Goal: Task Accomplishment & Management: Manage account settings

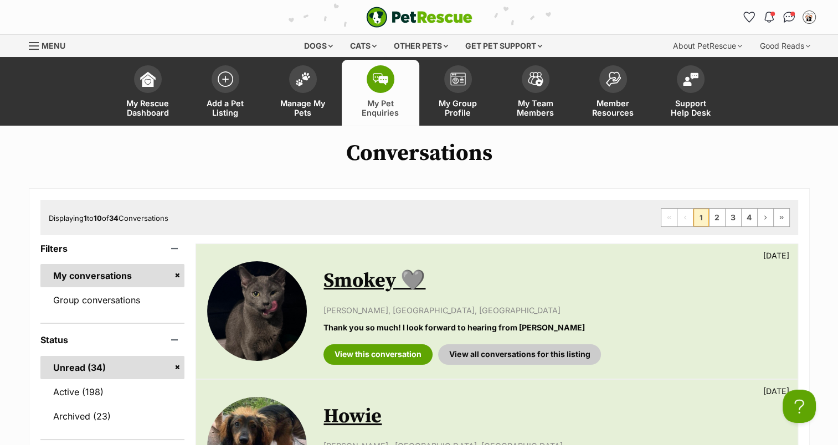
click at [390, 91] on link "My Pet Enquiries" at bounding box center [381, 93] width 78 height 66
click at [306, 79] on img at bounding box center [303, 79] width 16 height 14
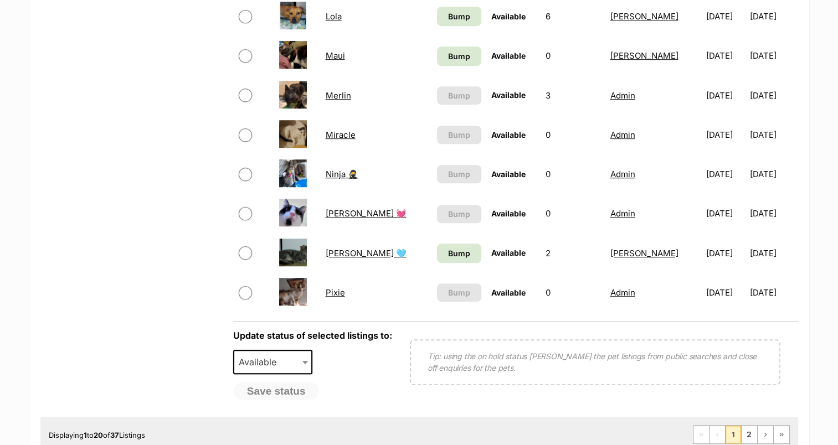
scroll to position [775, 0]
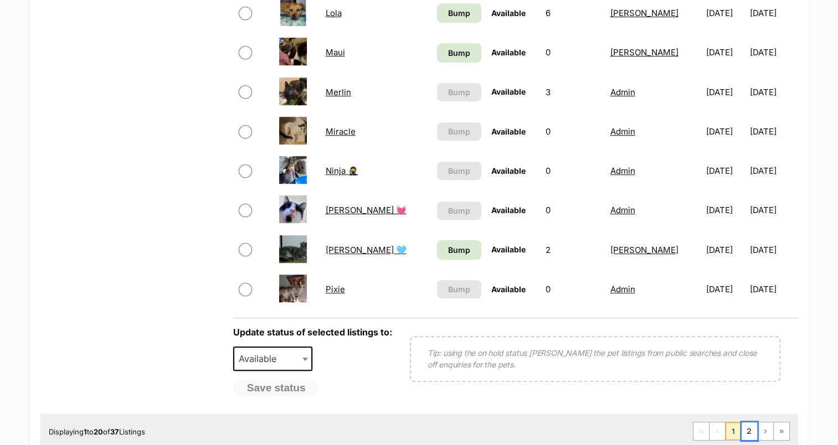
click at [747, 428] on link "2" at bounding box center [750, 432] width 16 height 18
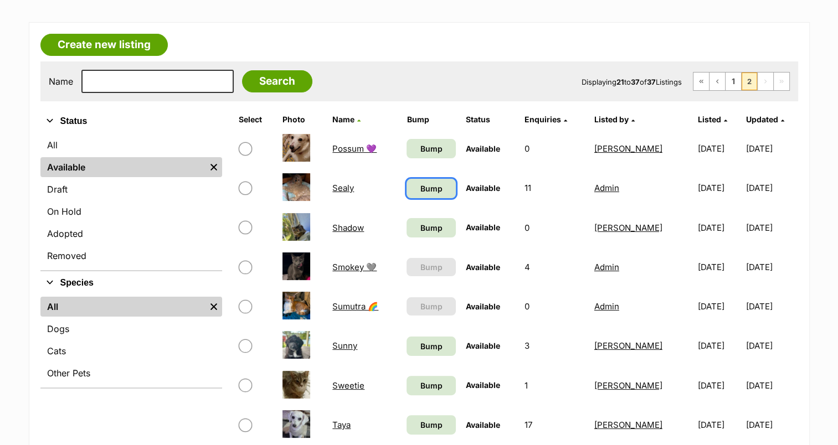
click at [433, 186] on span "Bump" at bounding box center [431, 189] width 22 height 12
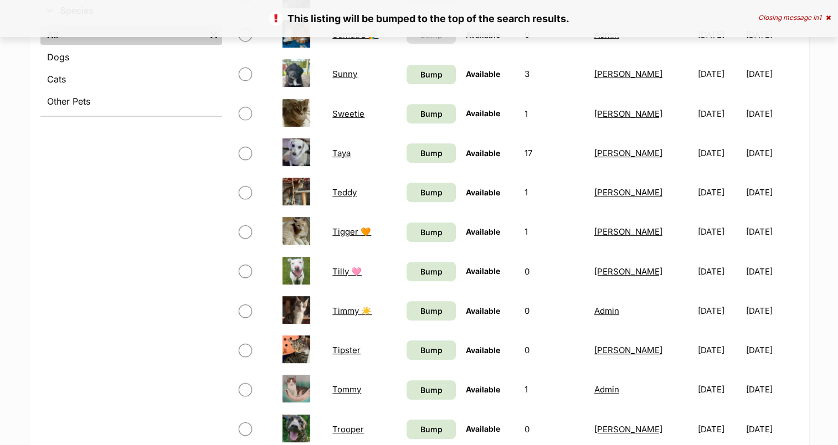
scroll to position [443, 0]
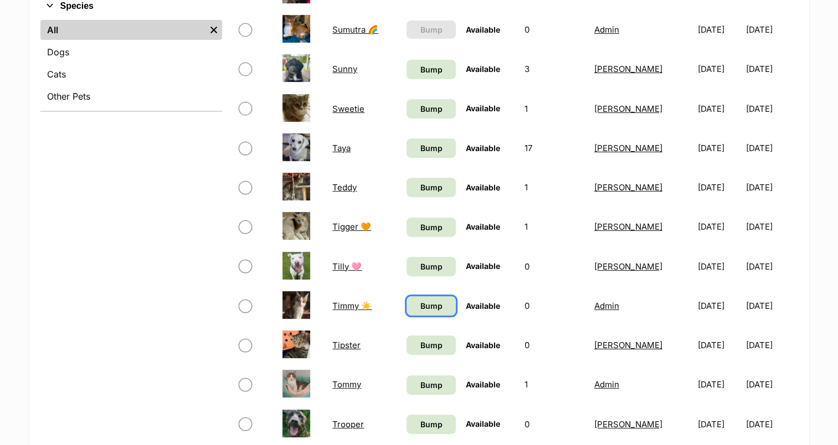
click at [434, 303] on span "Bump" at bounding box center [431, 306] width 22 height 12
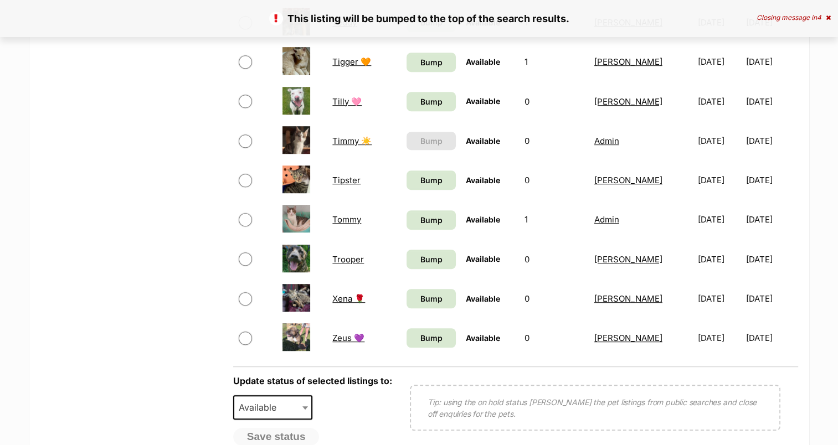
scroll to position [609, 0]
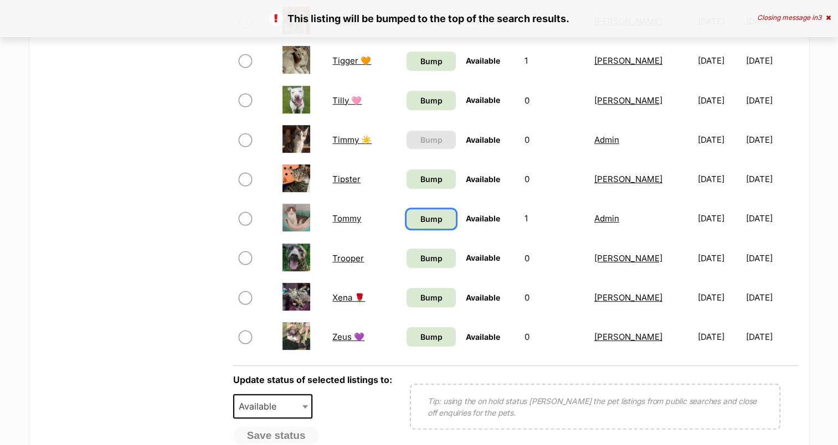
click at [420, 218] on span "Bump" at bounding box center [431, 219] width 22 height 12
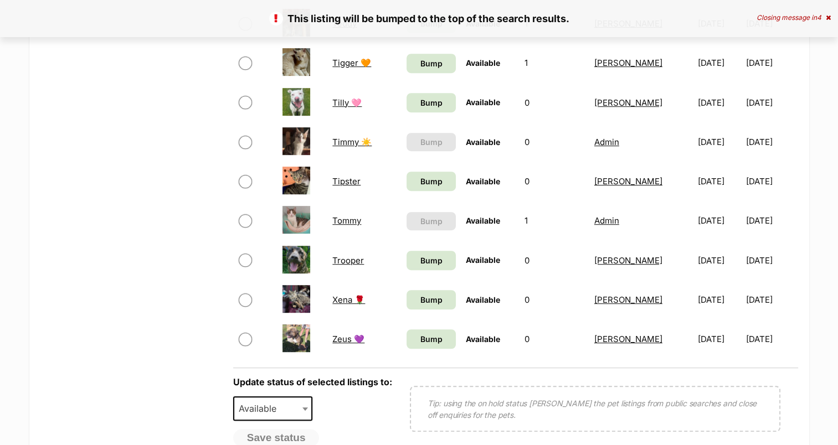
scroll to position [609, 0]
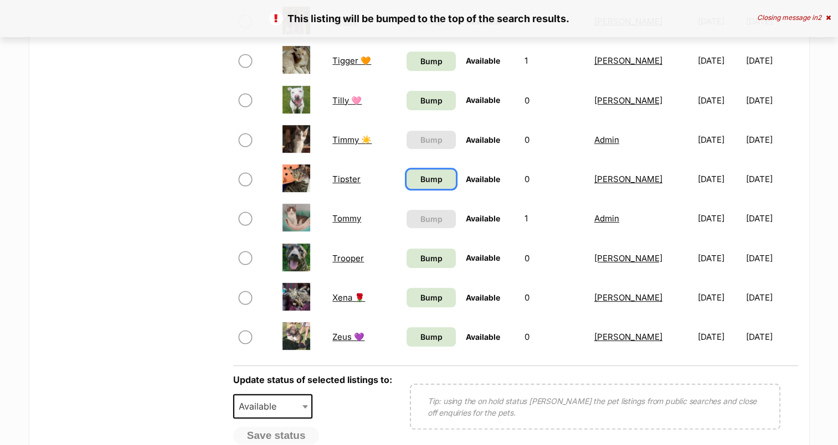
click at [420, 181] on span "Bump" at bounding box center [431, 179] width 22 height 12
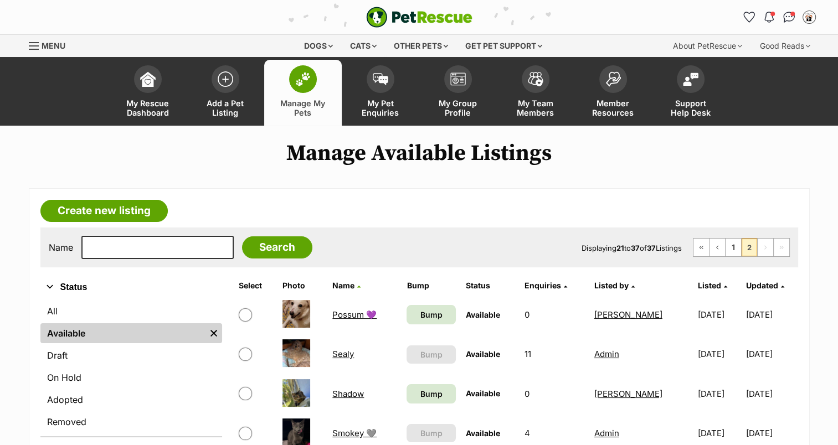
click at [308, 100] on span "Manage My Pets" at bounding box center [303, 108] width 50 height 19
click at [383, 100] on span "My Pet Enquiries" at bounding box center [381, 108] width 50 height 19
click at [377, 81] on img at bounding box center [381, 79] width 16 height 12
